Goal: Find specific page/section: Find specific page/section

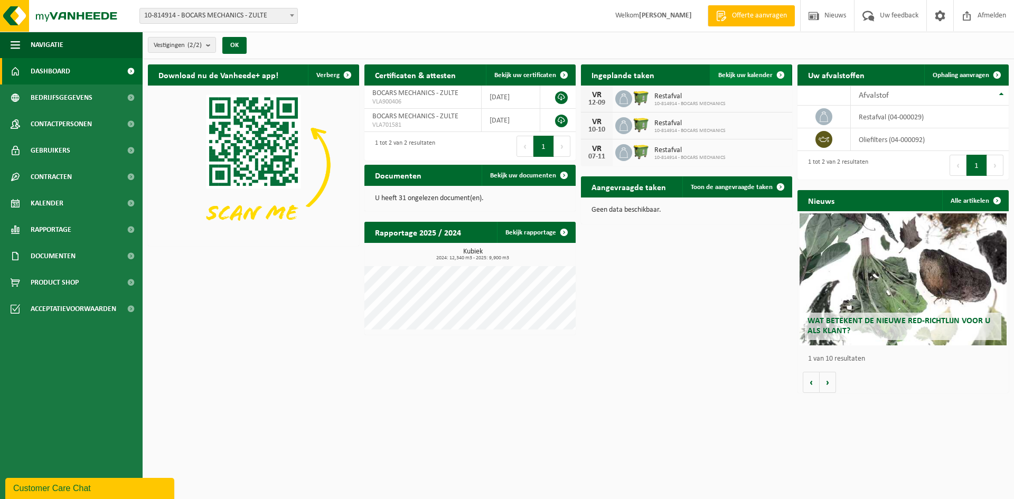
click at [781, 72] on span at bounding box center [780, 74] width 21 height 21
